Goal: Task Accomplishment & Management: Manage account settings

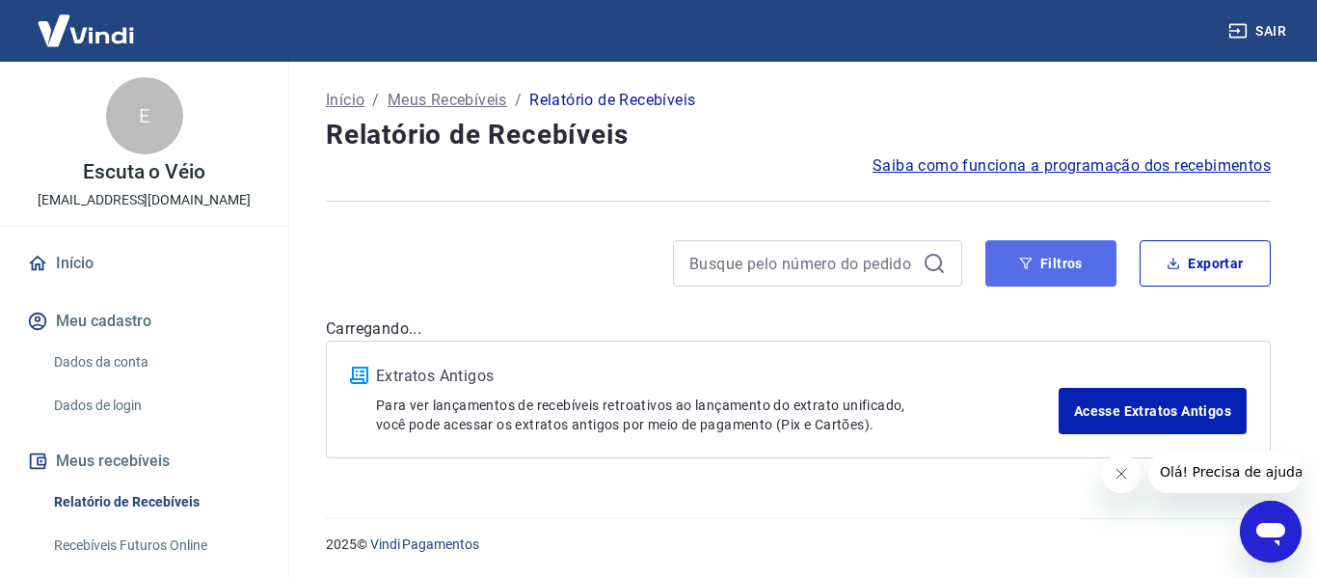
click at [1054, 265] on button "Filtros" at bounding box center [1051, 263] width 131 height 46
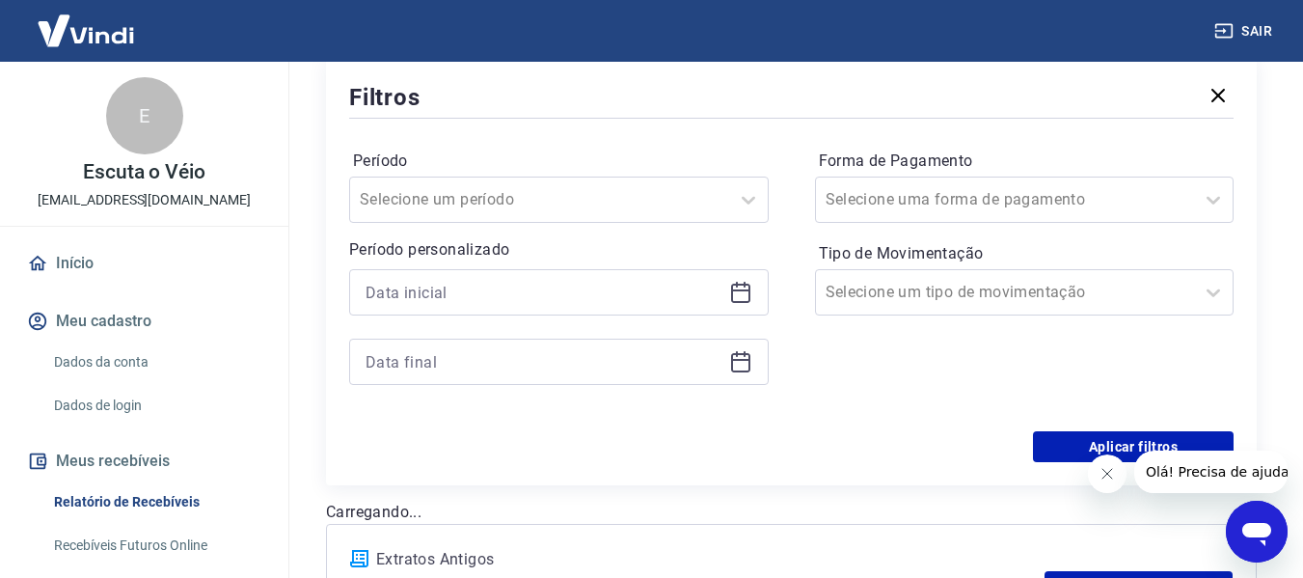
scroll to position [289, 0]
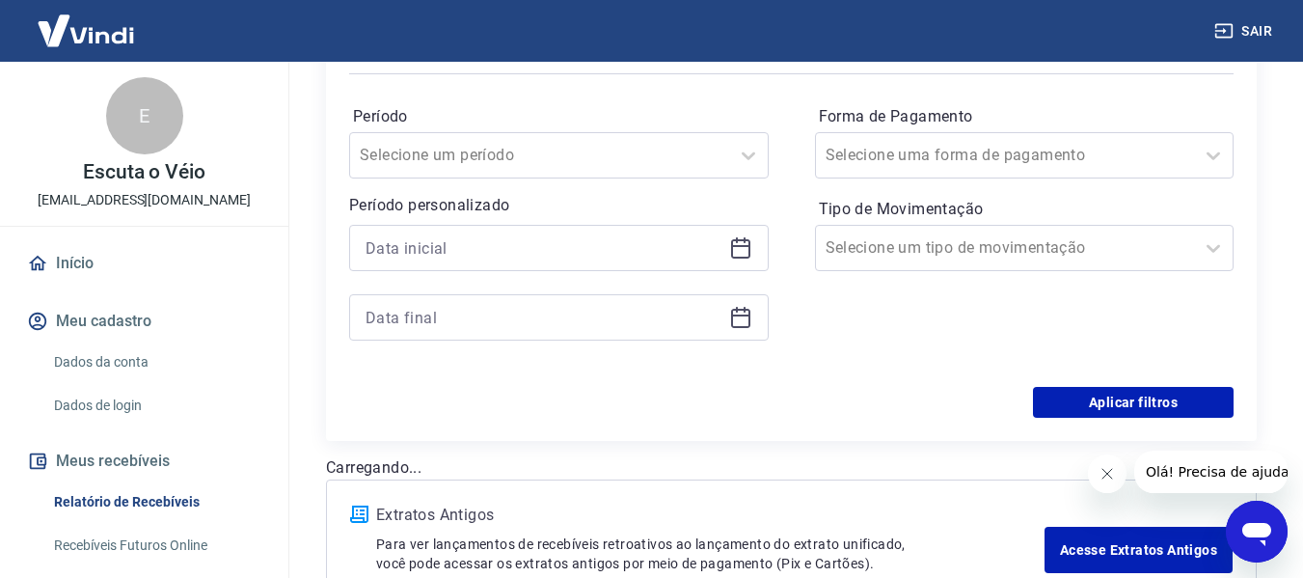
click at [752, 250] on div at bounding box center [559, 248] width 420 height 46
click at [744, 251] on icon at bounding box center [740, 247] width 23 height 23
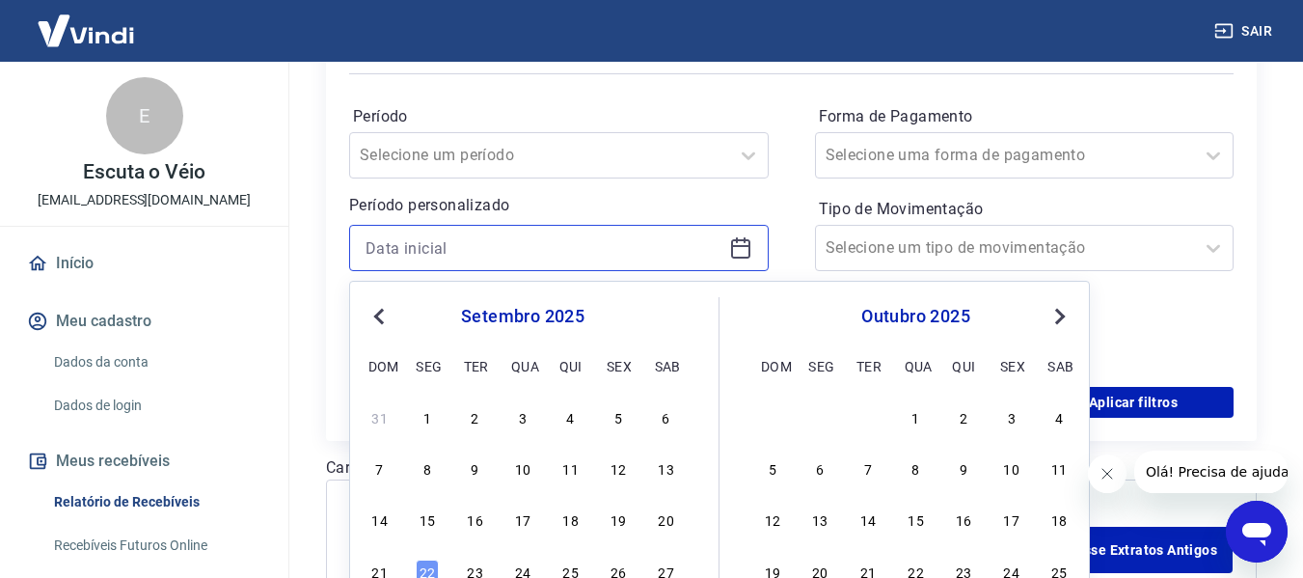
scroll to position [415, 0]
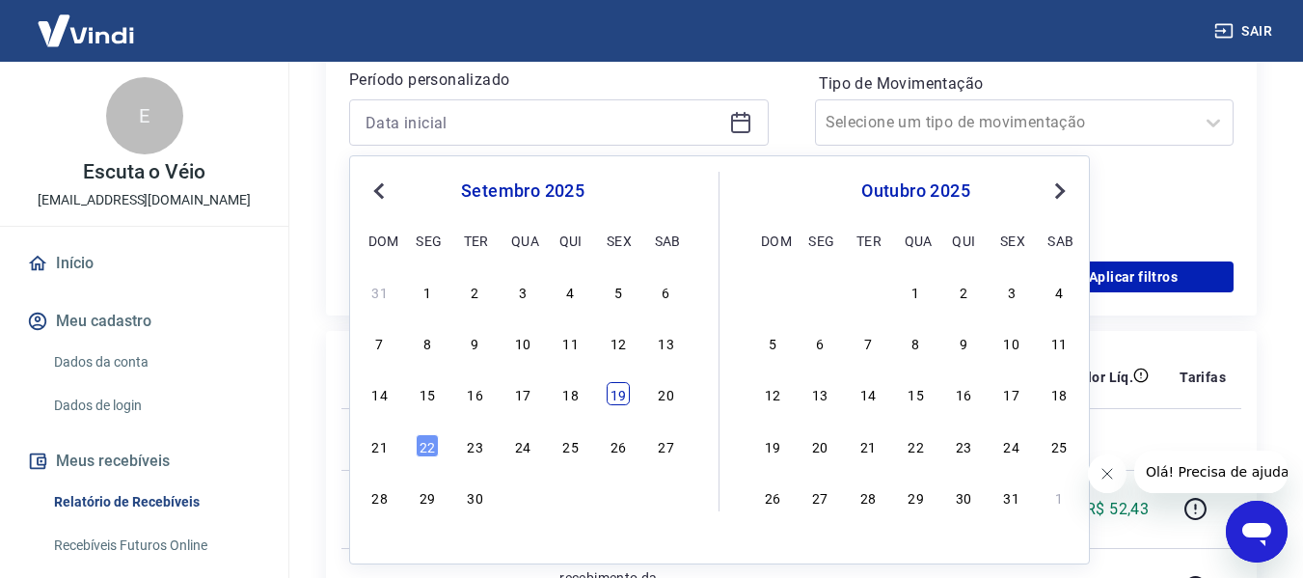
click at [617, 386] on div "19" at bounding box center [618, 393] width 23 height 23
type input "[DATE]"
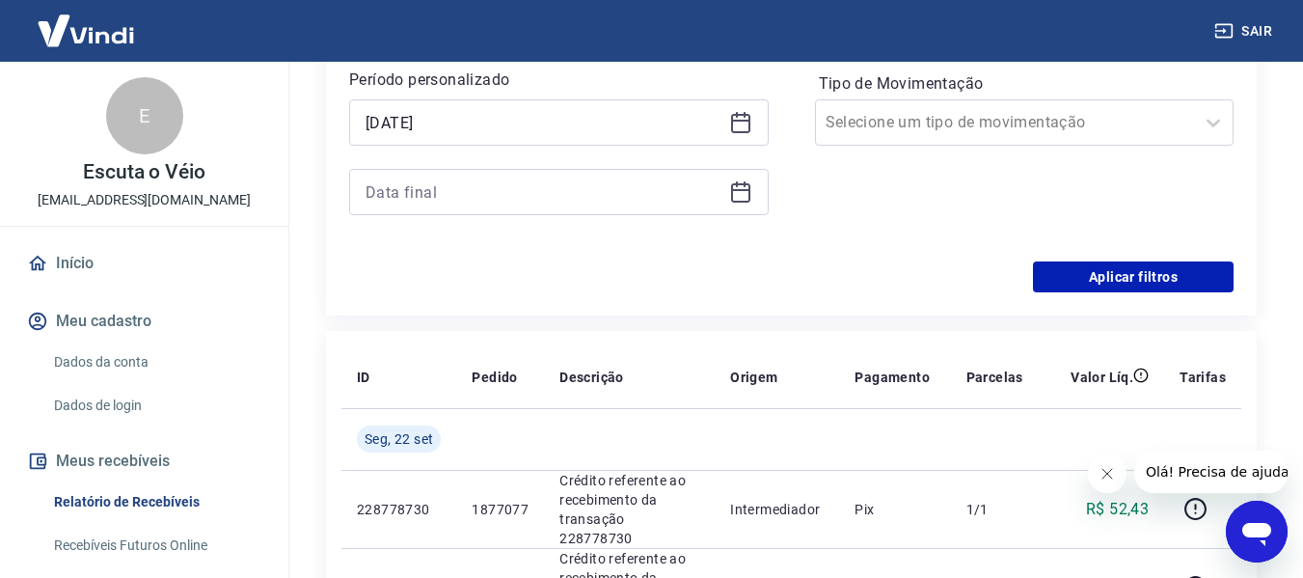
click at [755, 198] on div at bounding box center [559, 192] width 420 height 46
click at [743, 189] on icon at bounding box center [740, 190] width 19 height 2
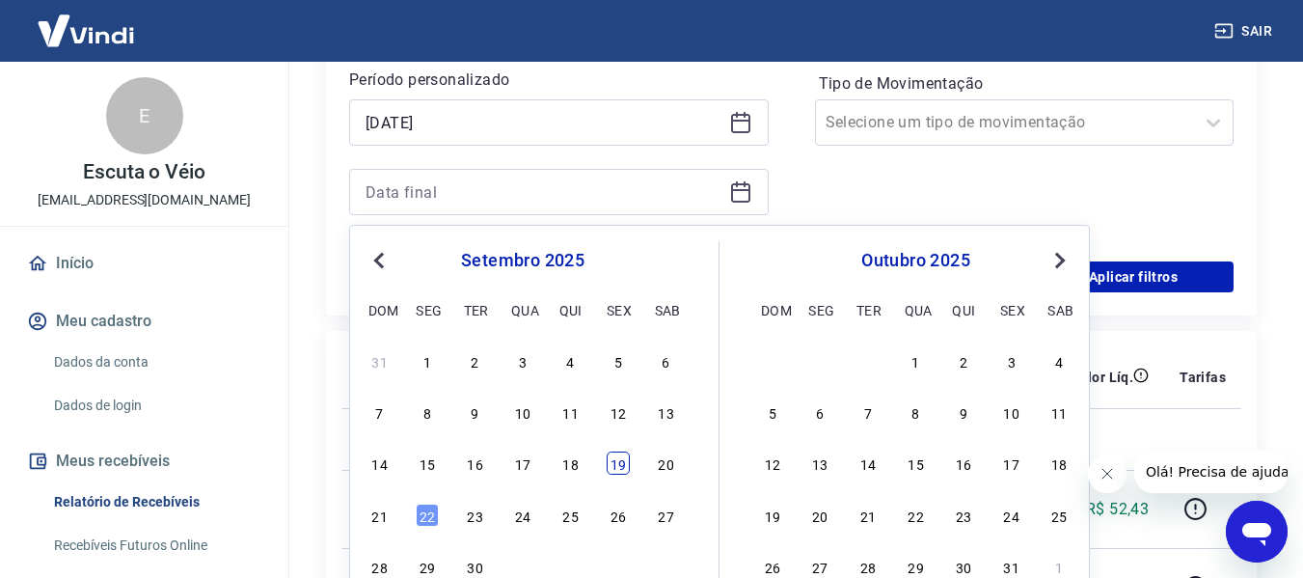
click at [626, 469] on div "19" at bounding box center [618, 462] width 23 height 23
type input "[DATE]"
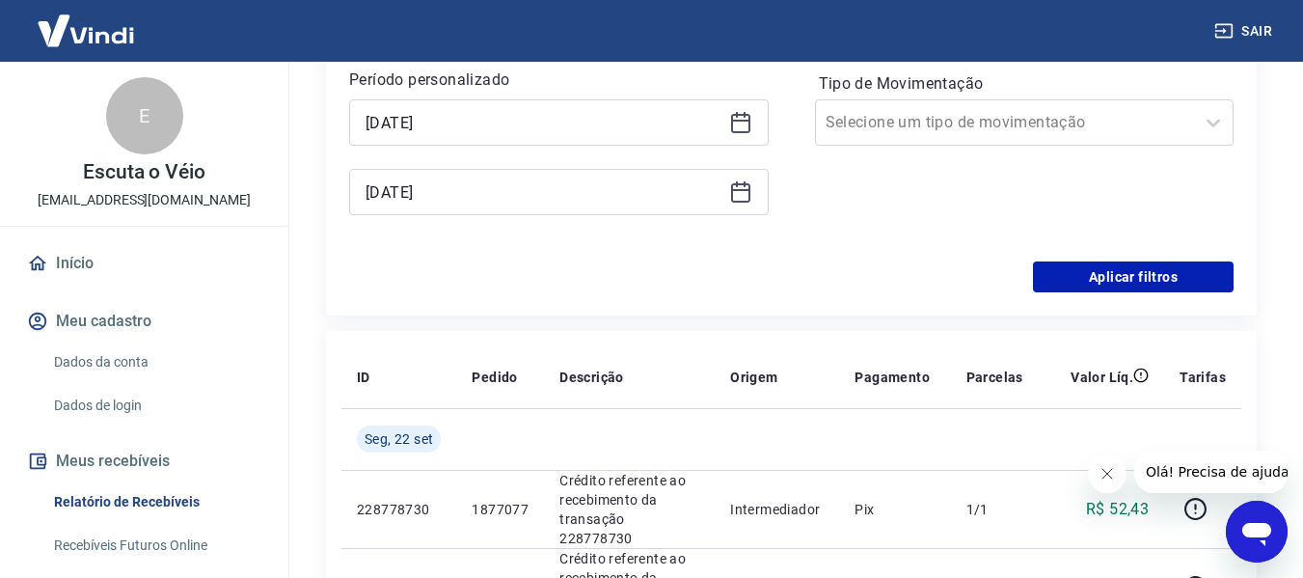
click at [837, 231] on div "Forma de Pagamento Selecione uma forma de pagamento Tipo de Movimentação Seleci…" at bounding box center [1025, 107] width 420 height 262
click at [1157, 273] on button "Aplicar filtros" at bounding box center [1133, 276] width 201 height 31
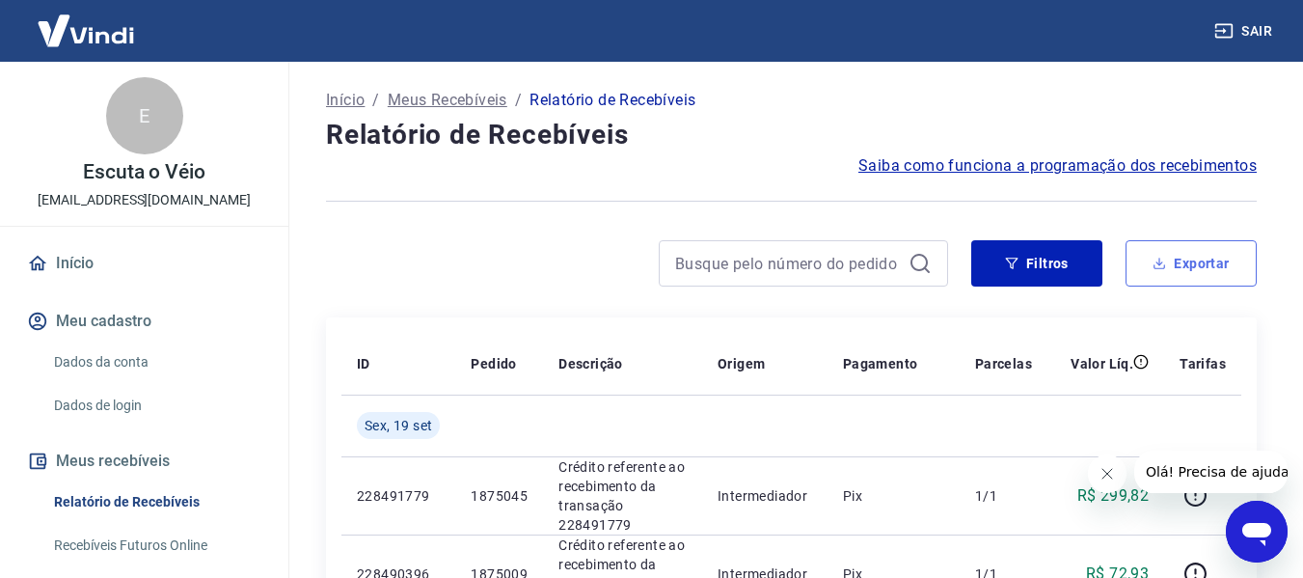
click at [1188, 270] on button "Exportar" at bounding box center [1191, 263] width 131 height 46
type input "[DATE]"
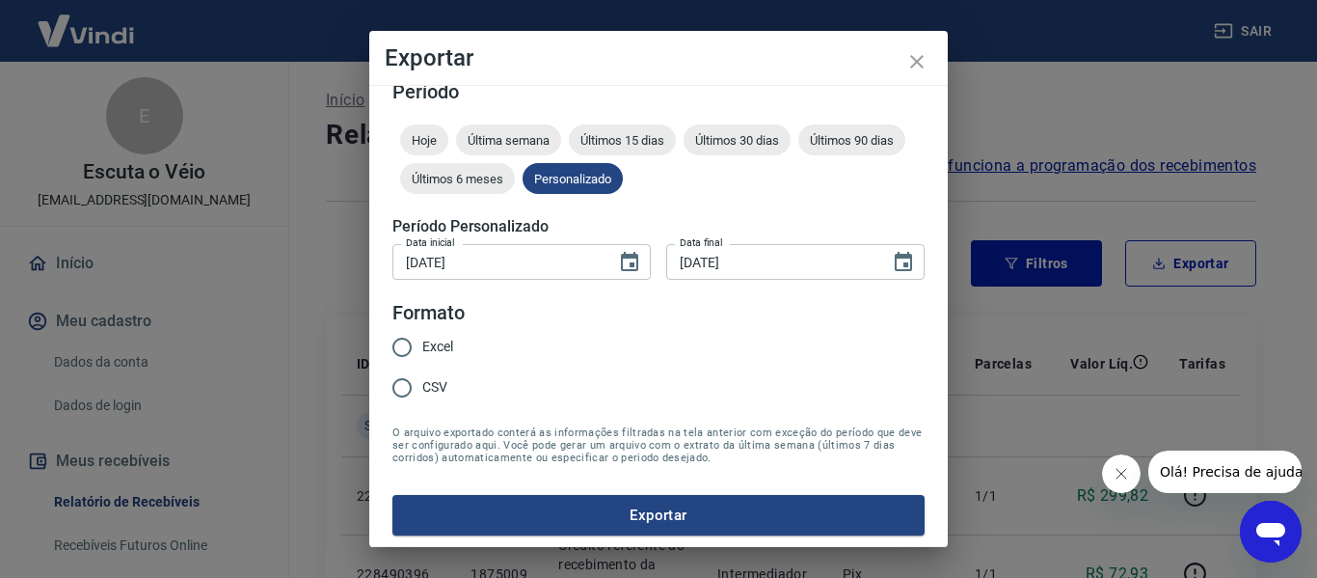
scroll to position [24, 0]
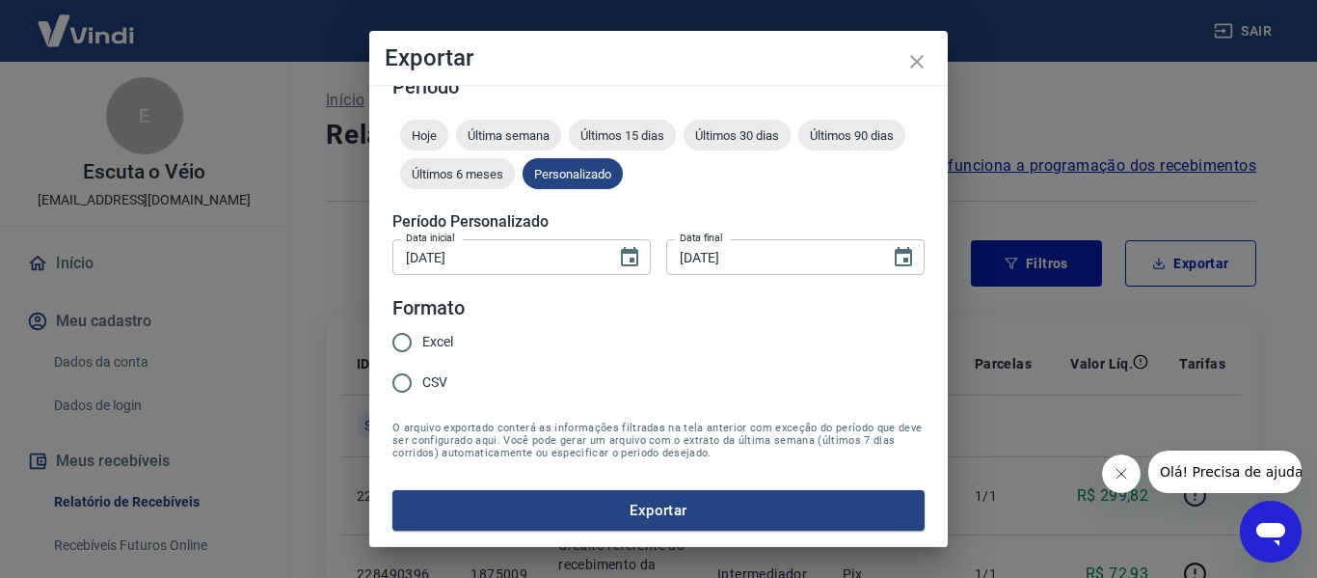
click at [439, 344] on span "Excel" at bounding box center [437, 342] width 31 height 20
click at [422, 344] on input "Excel" at bounding box center [402, 342] width 41 height 41
radio input "true"
click at [922, 66] on icon "close" at bounding box center [917, 62] width 14 height 14
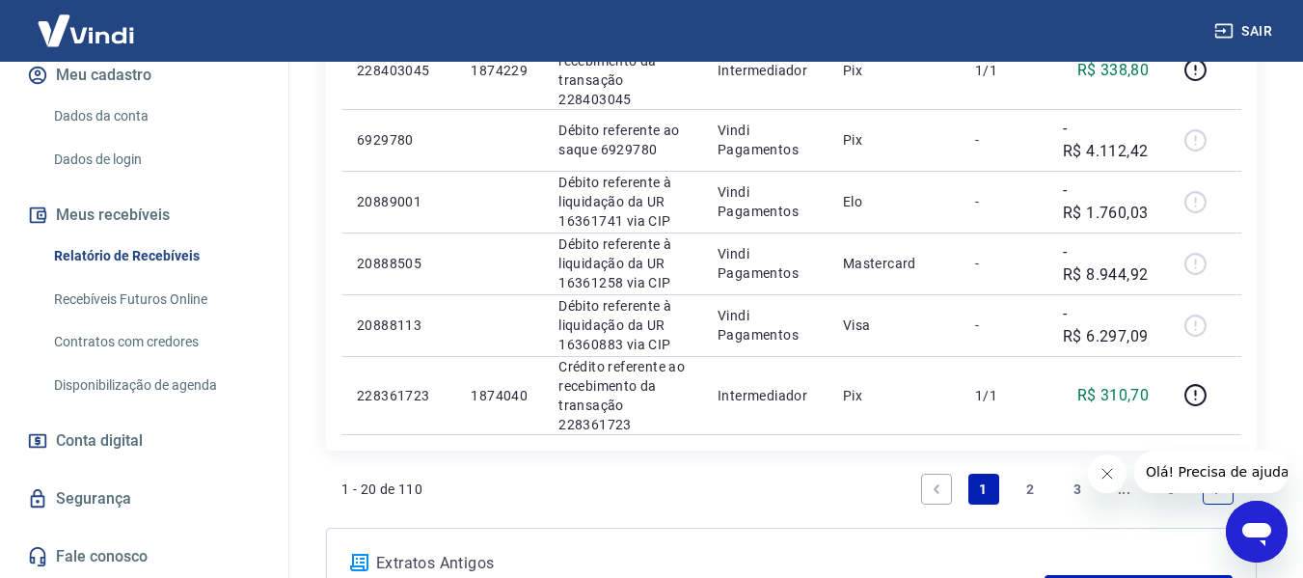
scroll to position [1660, 0]
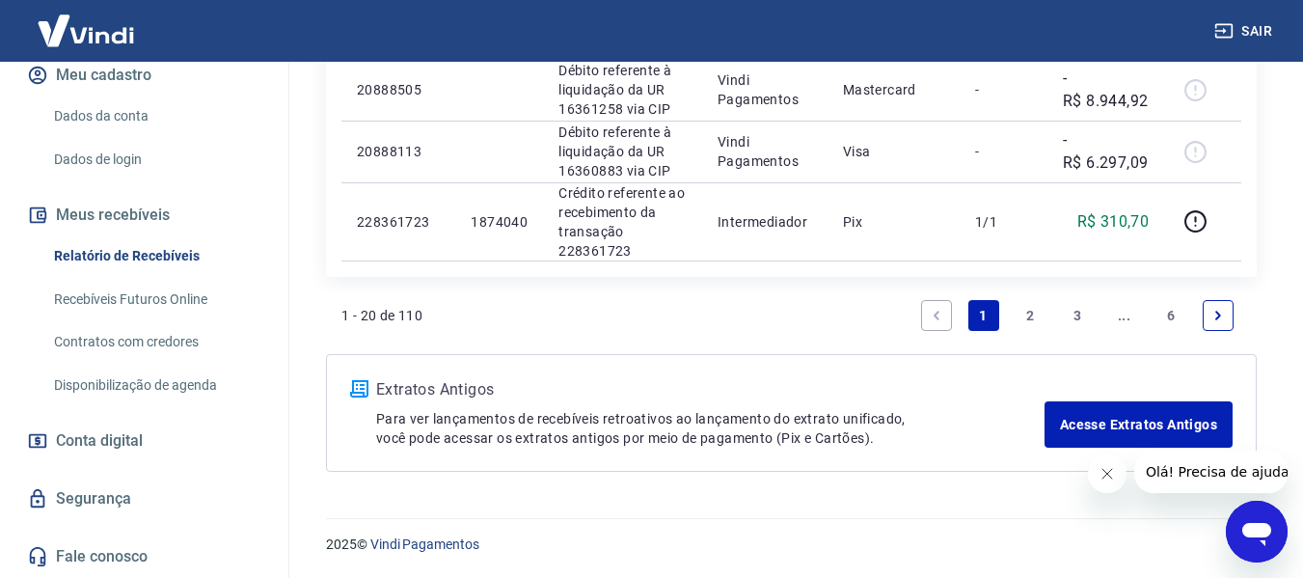
click at [1107, 477] on icon "Fechar mensagem da empresa" at bounding box center [1106, 473] width 15 height 15
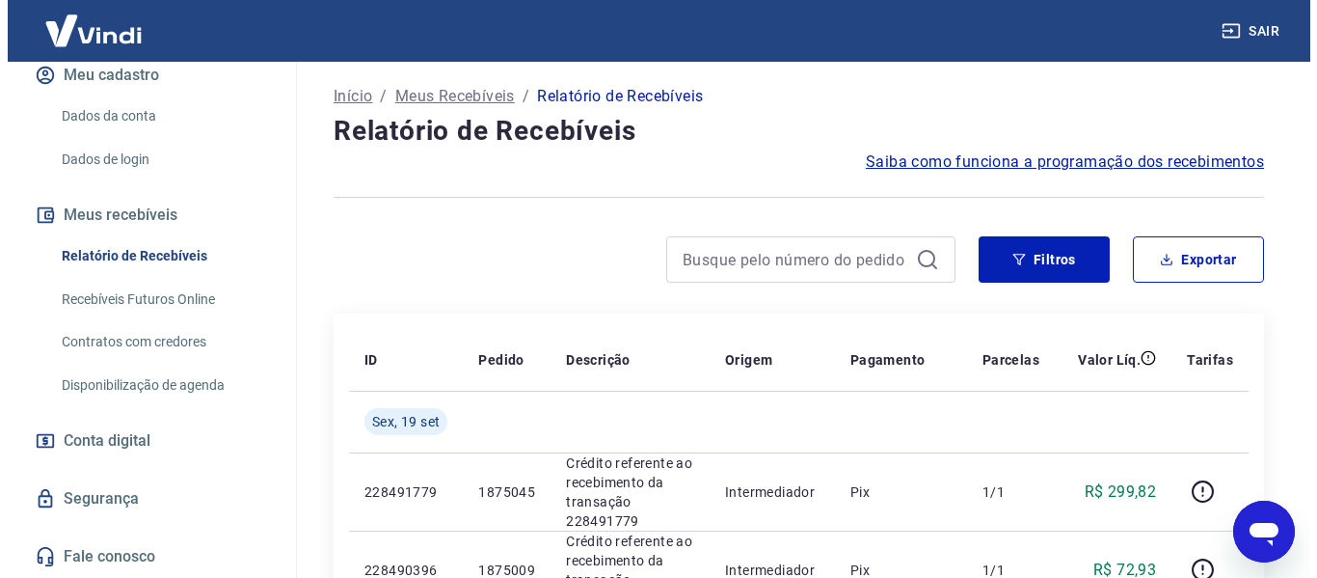
scroll to position [0, 0]
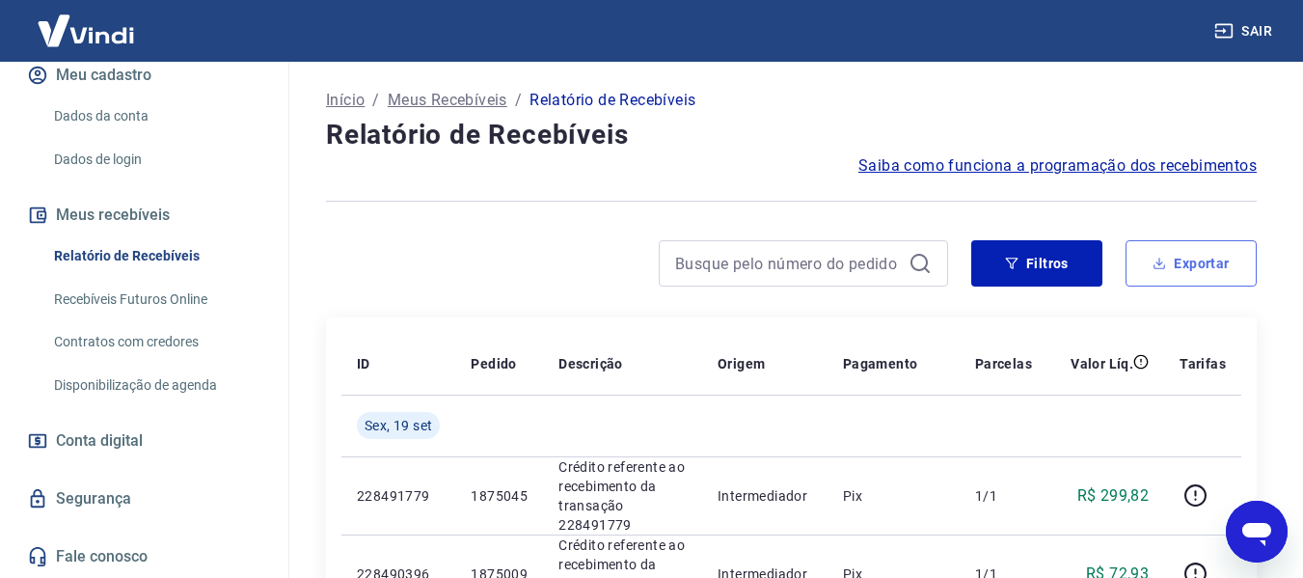
click at [1245, 256] on button "Exportar" at bounding box center [1191, 263] width 131 height 46
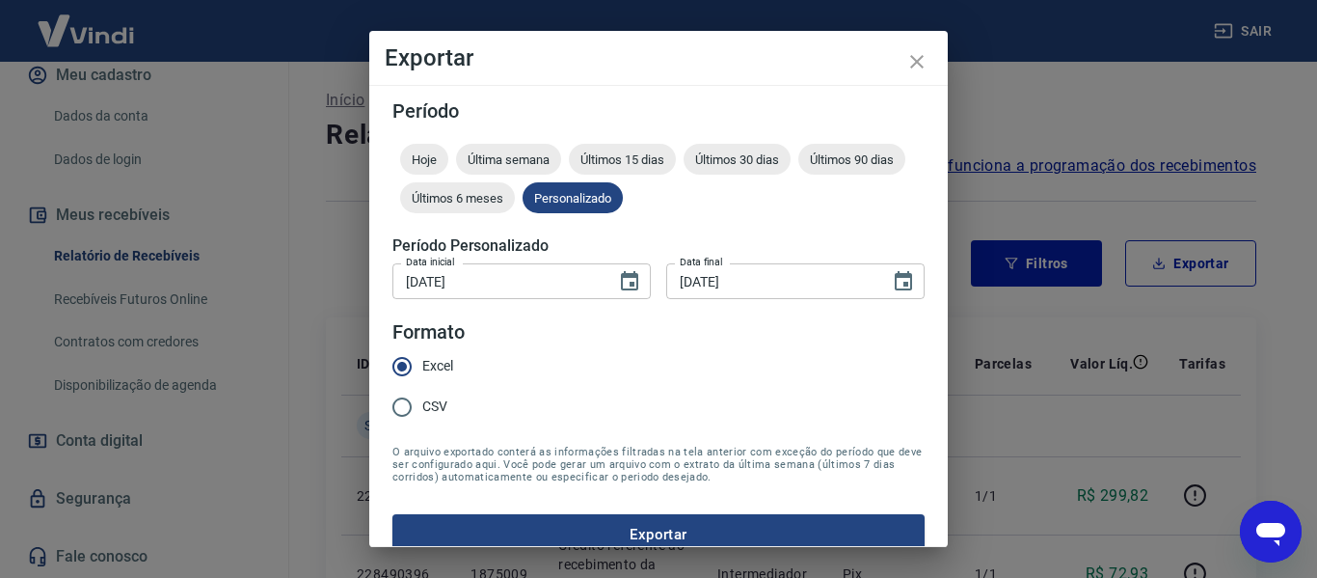
click at [441, 362] on span "Excel" at bounding box center [437, 366] width 31 height 20
click at [422, 362] on input "Excel" at bounding box center [402, 366] width 41 height 41
click at [438, 387] on label "CSV" at bounding box center [417, 407] width 71 height 41
click at [422, 387] on input "CSV" at bounding box center [402, 407] width 41 height 41
radio input "true"
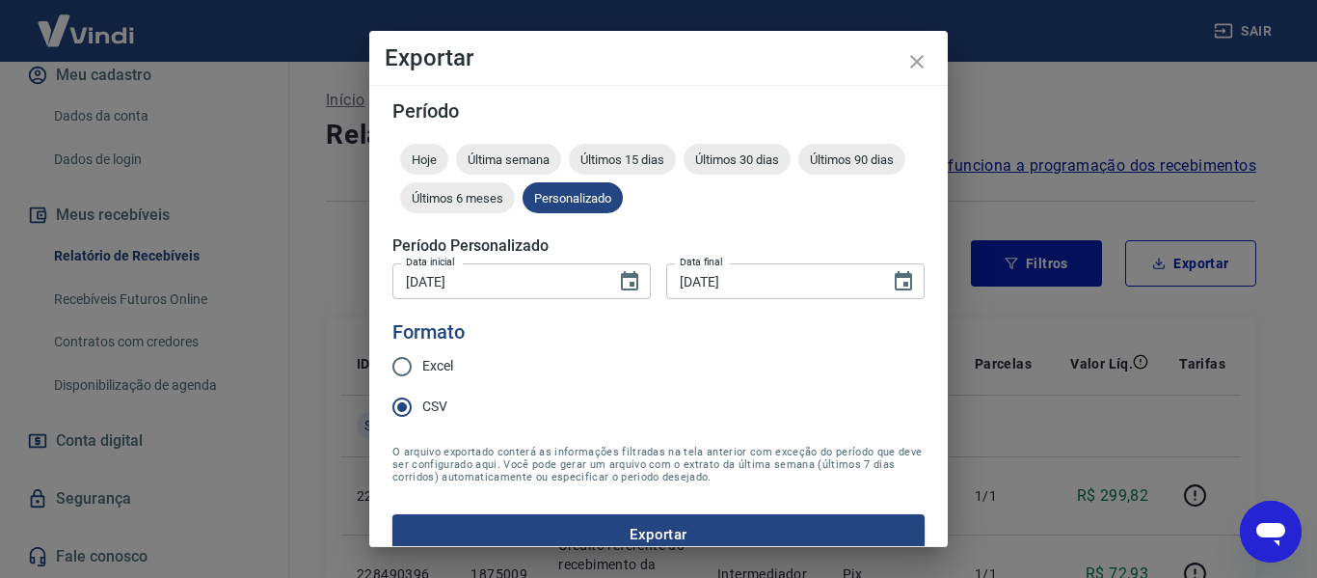
click at [429, 398] on span "CSV" at bounding box center [434, 406] width 25 height 20
click at [422, 398] on input "CSV" at bounding box center [402, 407] width 41 height 41
click at [440, 359] on span "Excel" at bounding box center [437, 366] width 31 height 20
click at [422, 359] on input "Excel" at bounding box center [402, 366] width 41 height 41
radio input "true"
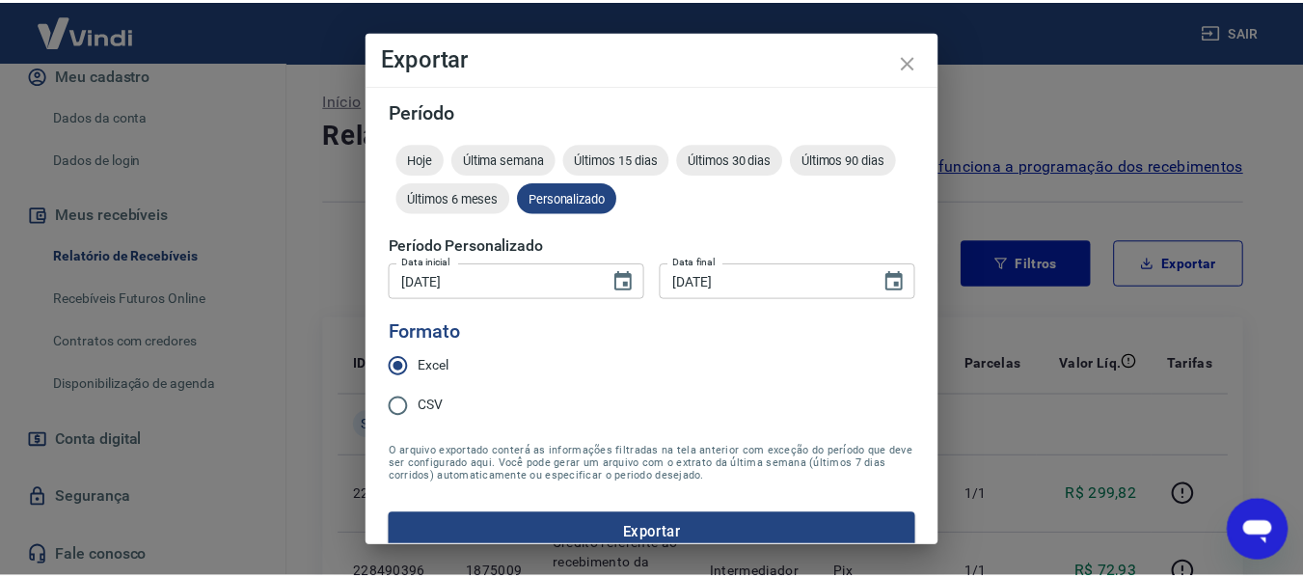
scroll to position [24, 0]
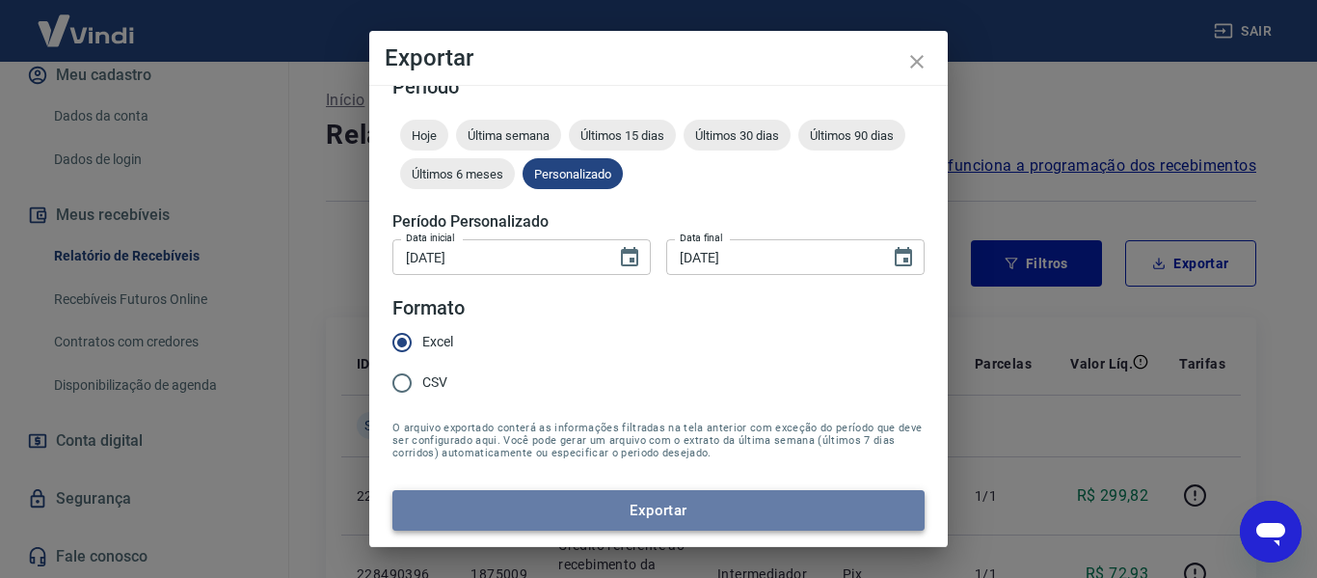
click at [668, 519] on button "Exportar" at bounding box center [659, 510] width 532 height 41
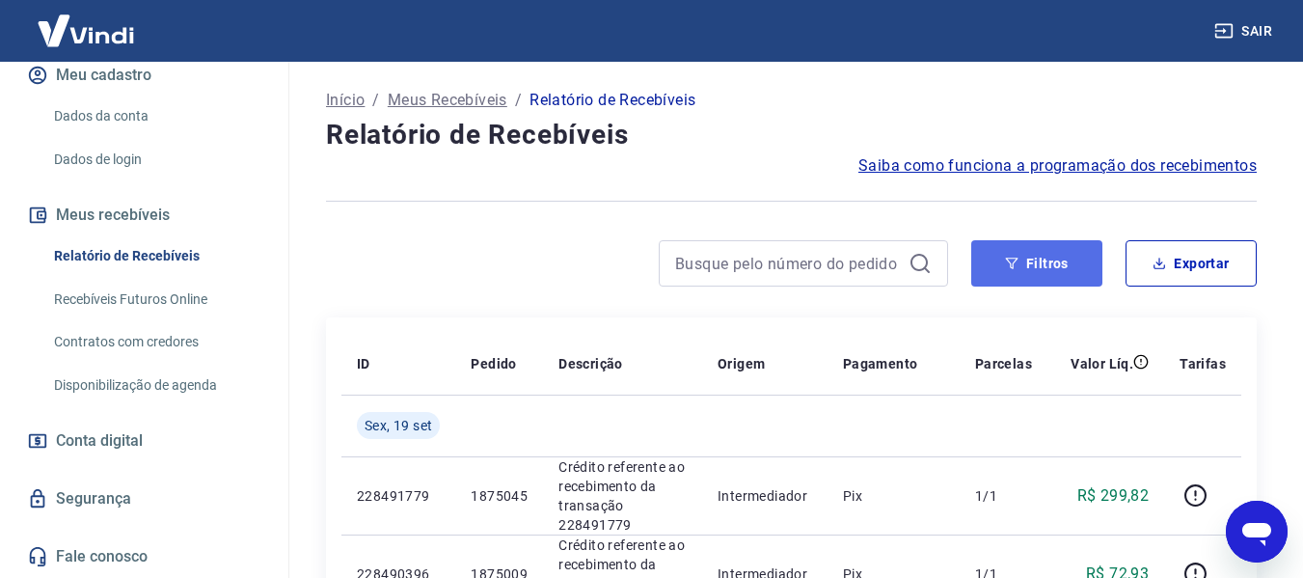
click at [1086, 269] on button "Filtros" at bounding box center [1036, 263] width 131 height 46
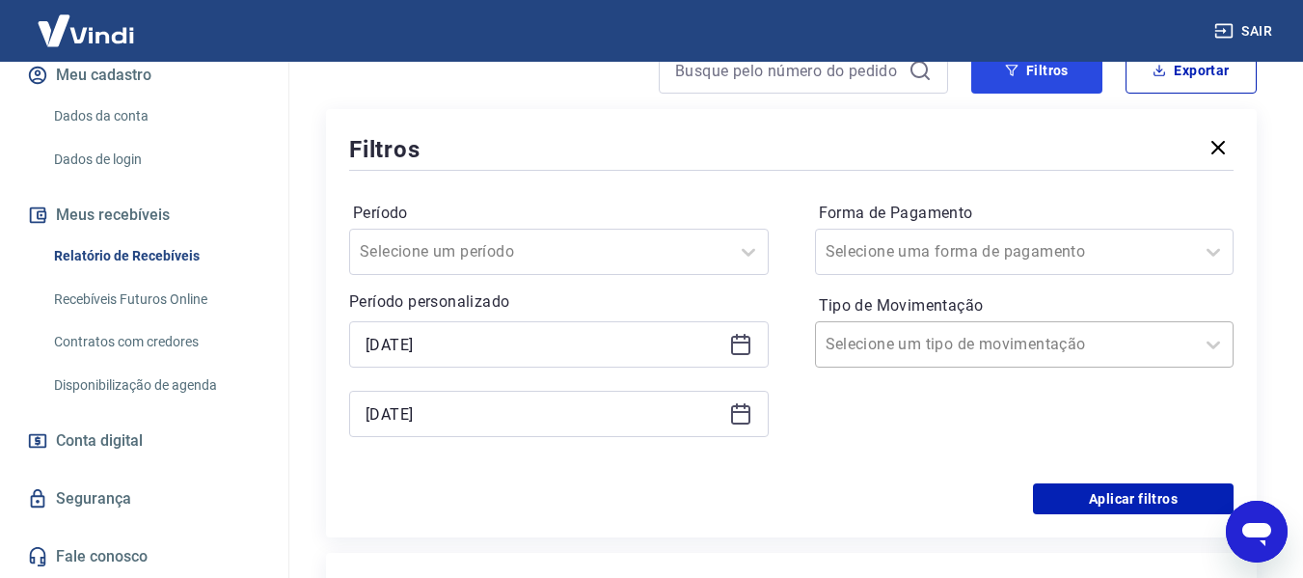
scroll to position [289, 0]
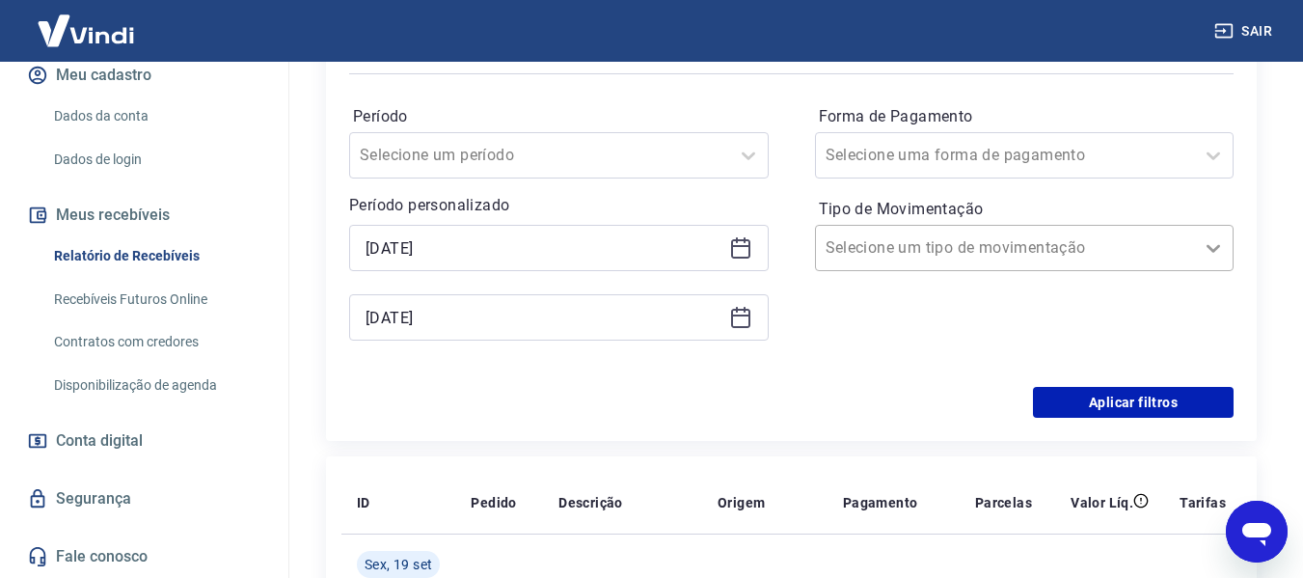
click at [1208, 258] on icon at bounding box center [1213, 247] width 23 height 23
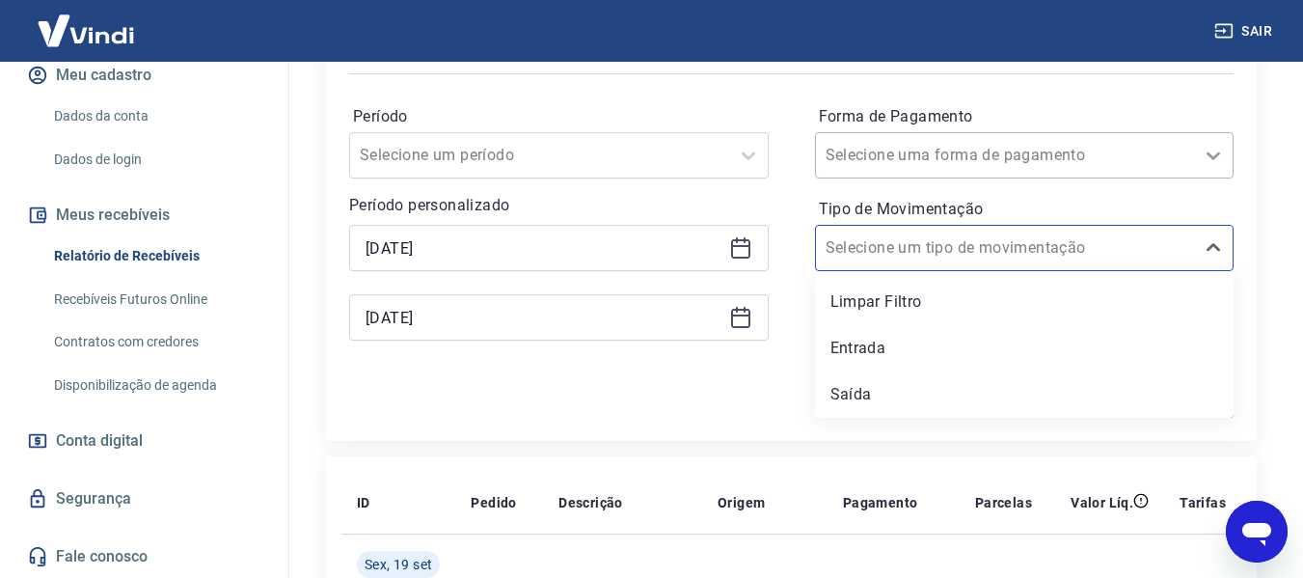
click at [1205, 165] on icon at bounding box center [1213, 155] width 23 height 23
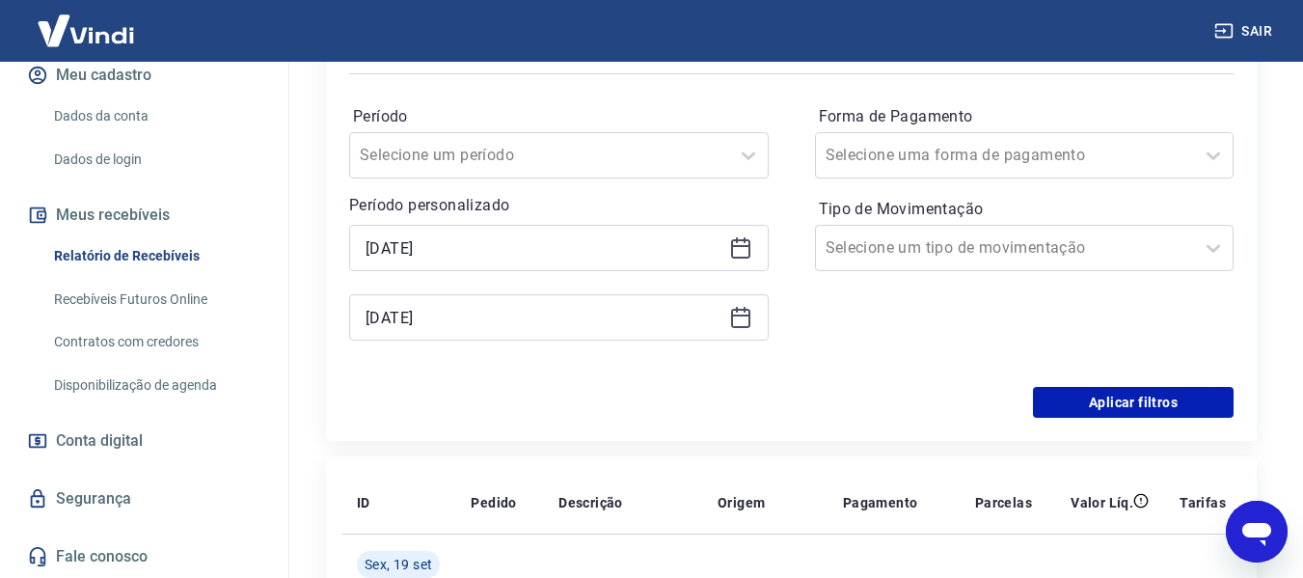
click at [759, 101] on div "Período Selecione um período" at bounding box center [559, 139] width 420 height 77
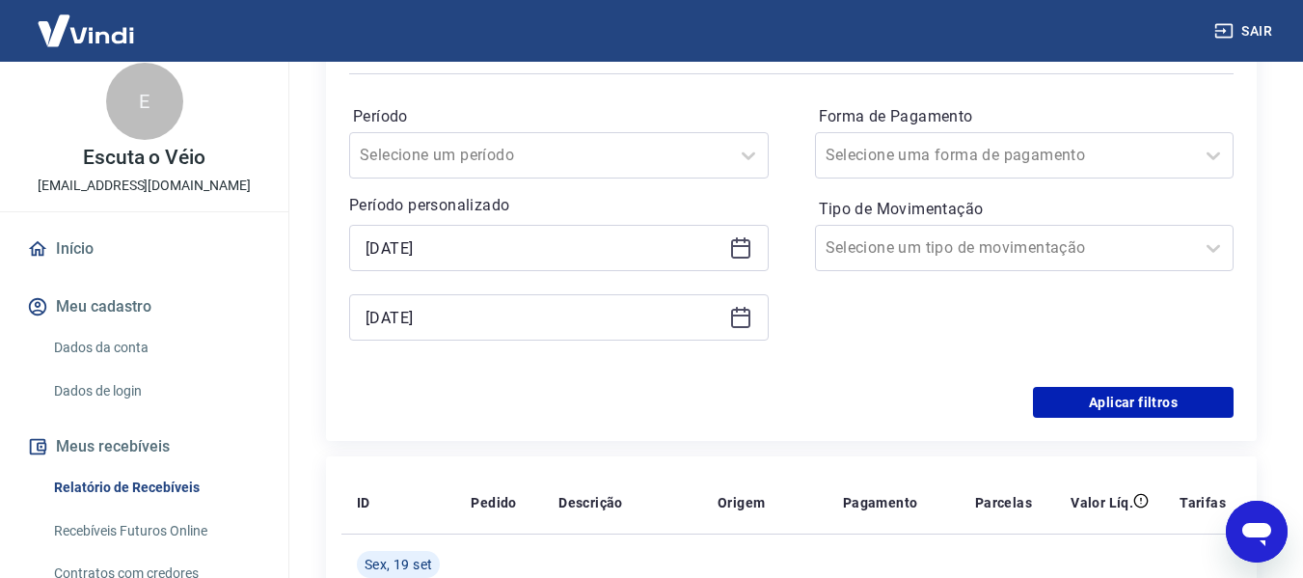
scroll to position [0, 0]
